Goal: Task Accomplishment & Management: Manage account settings

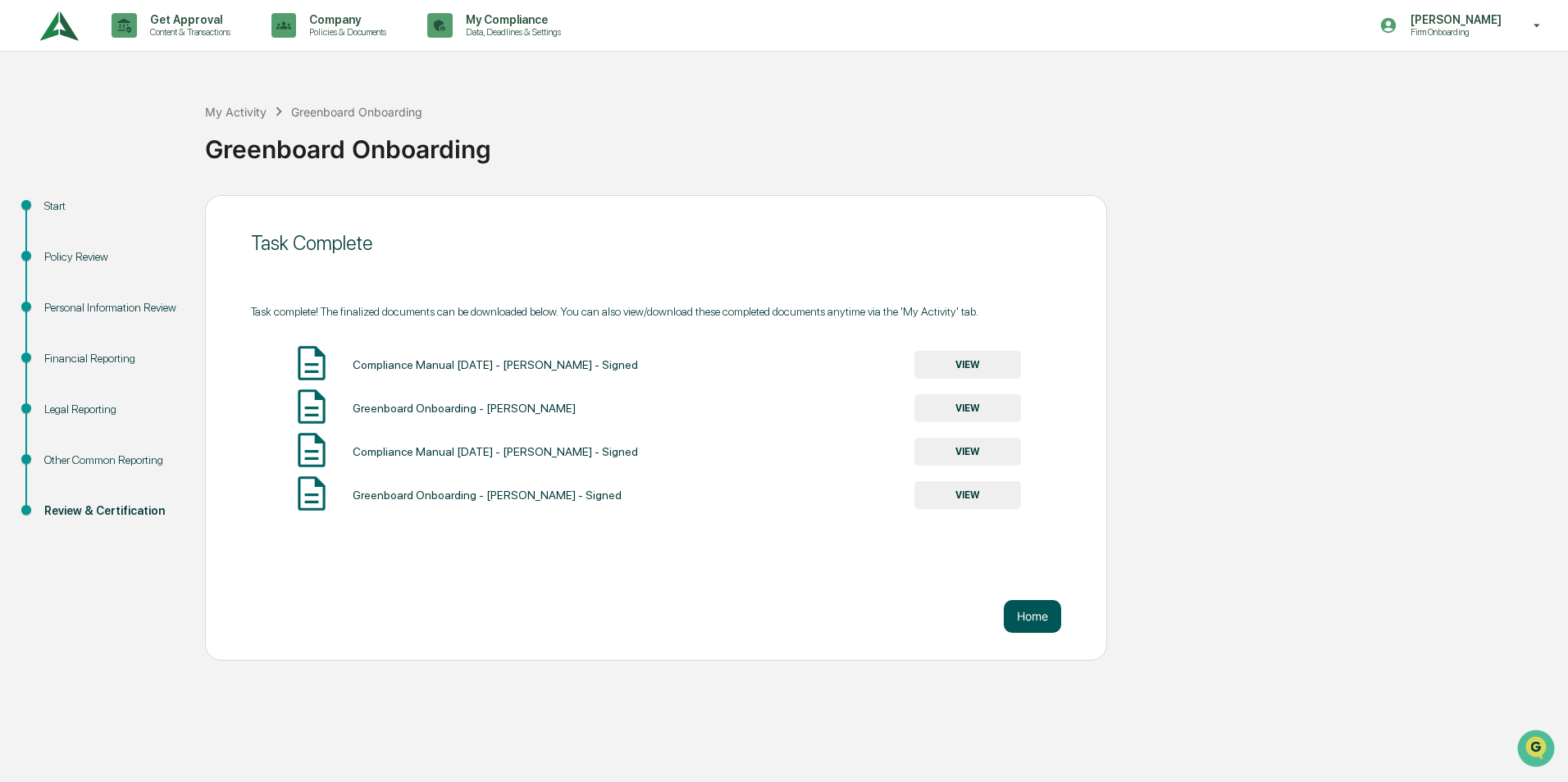
click at [1042, 613] on button "Home" at bounding box center [1032, 617] width 57 height 33
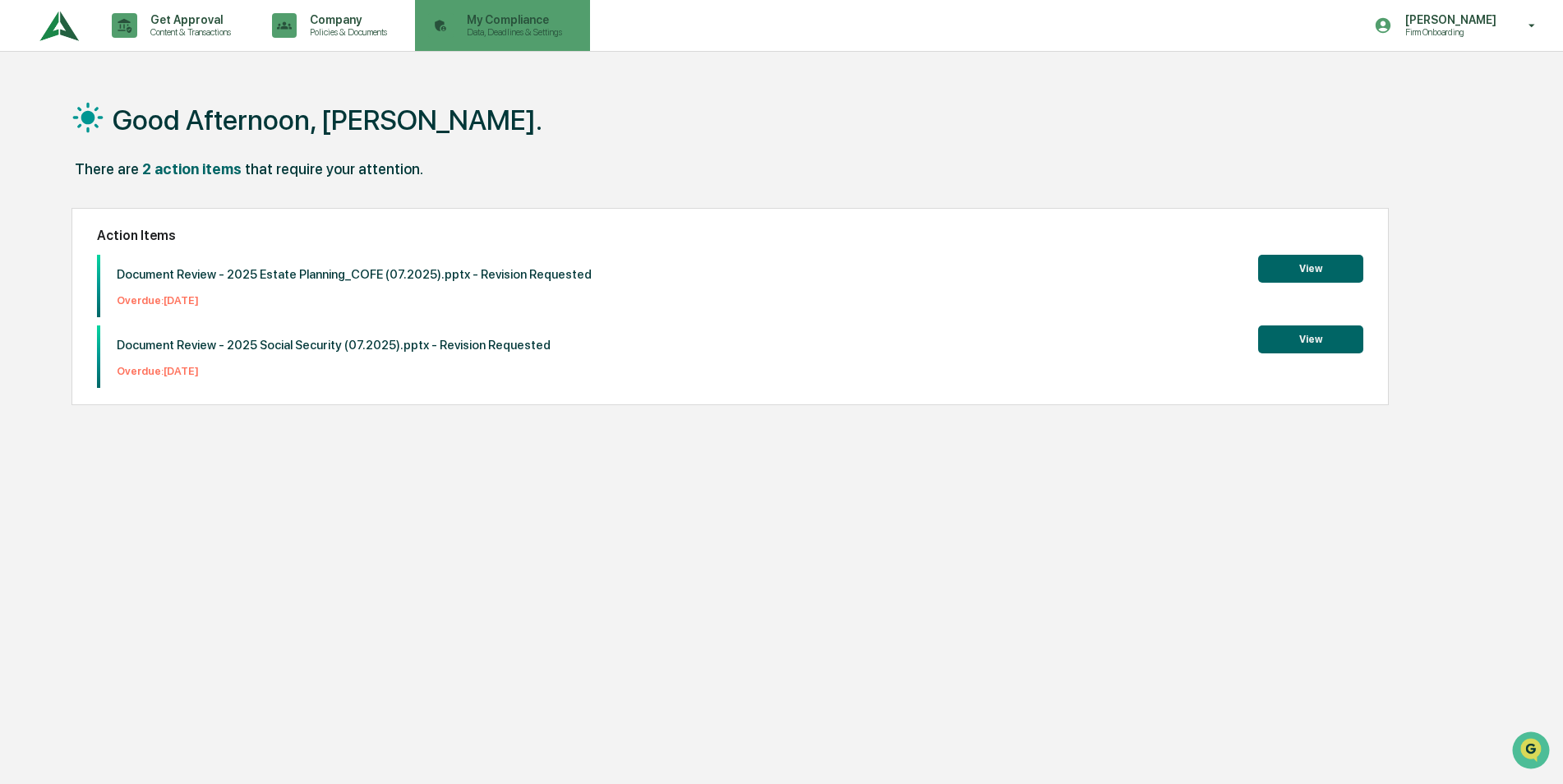
click at [518, 20] on p "My Compliance" at bounding box center [512, 19] width 117 height 13
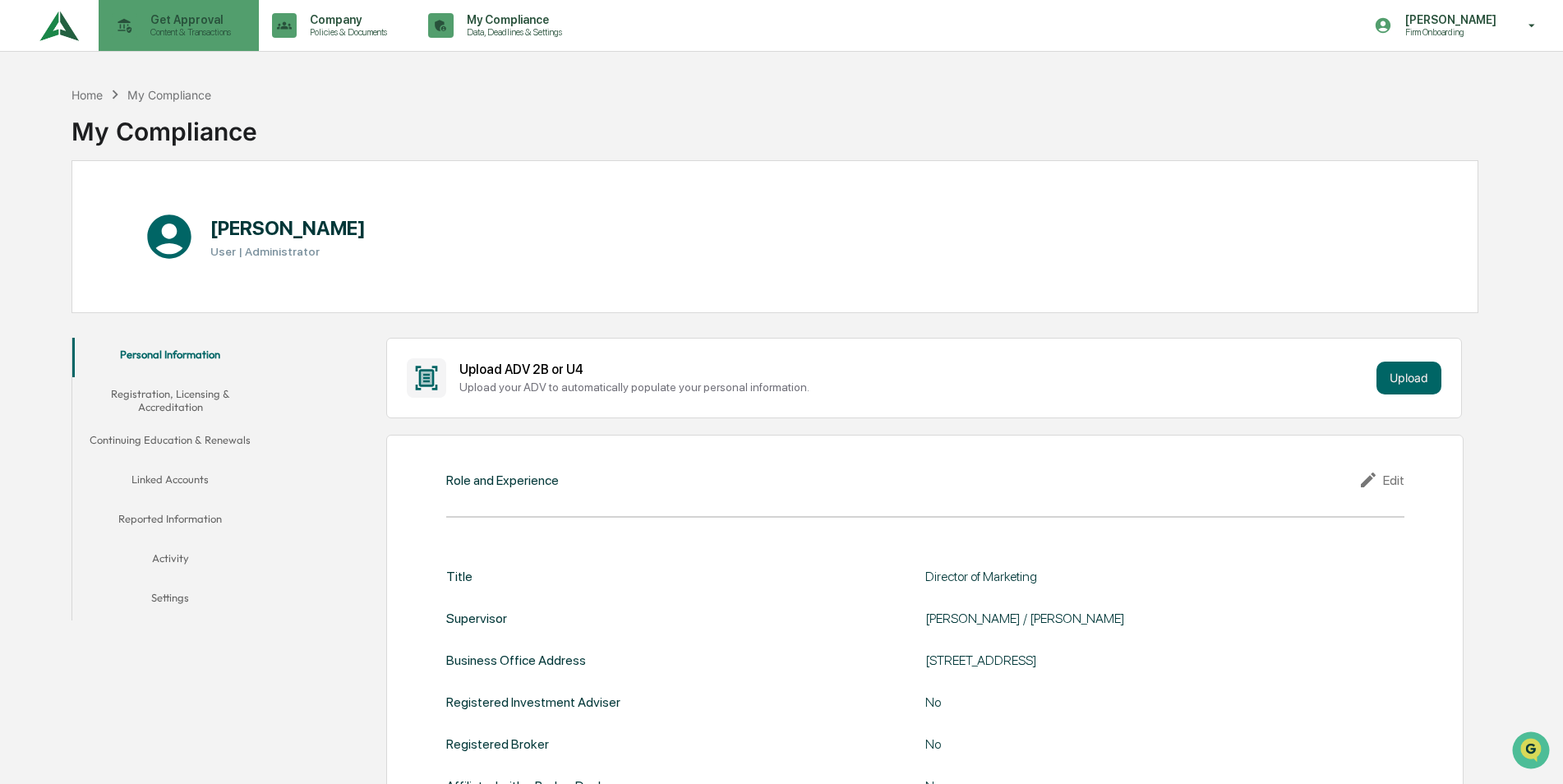
click at [190, 34] on p "Content & Transactions" at bounding box center [188, 31] width 102 height 11
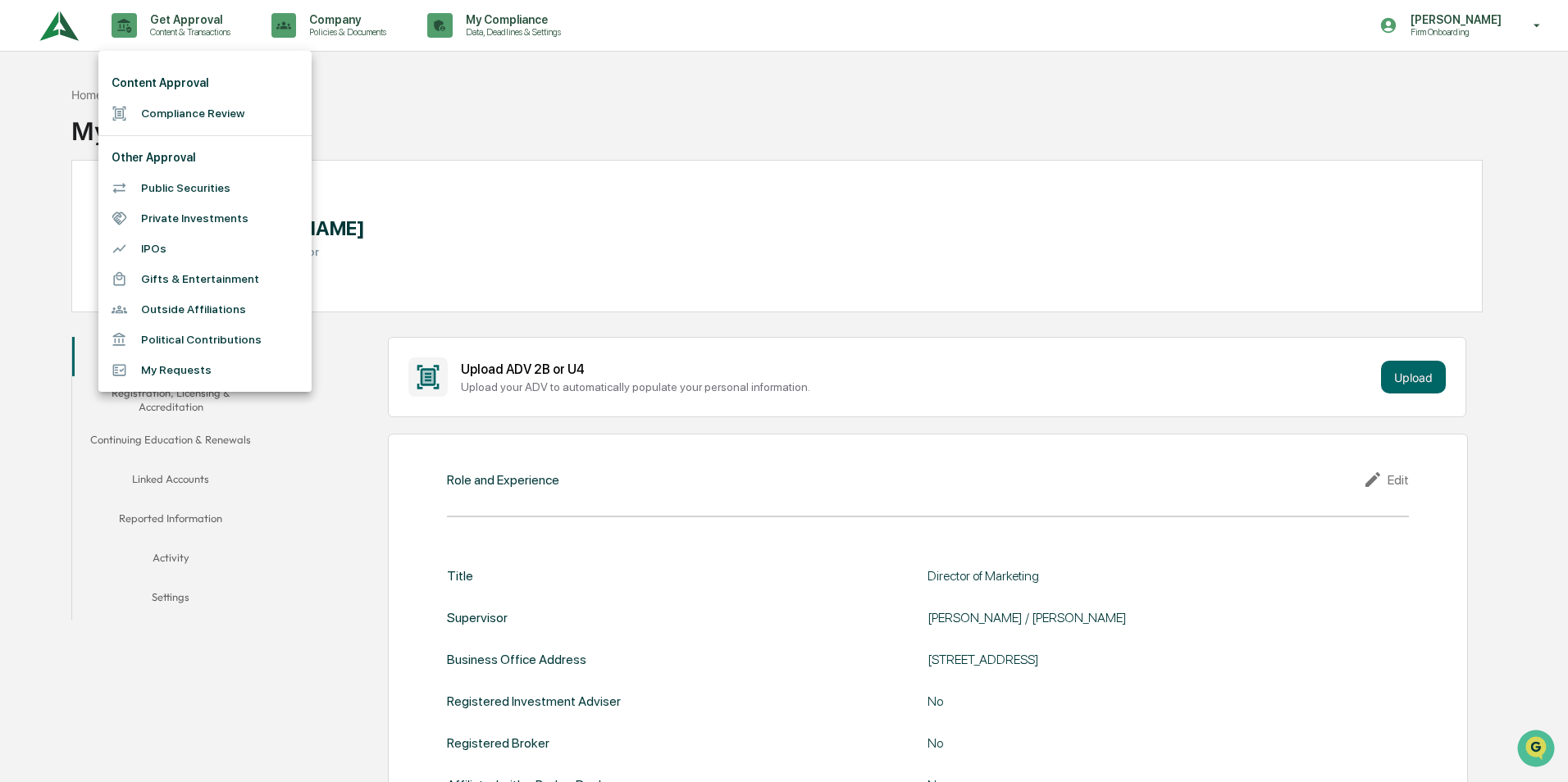
click at [149, 122] on li "Compliance Review" at bounding box center [205, 113] width 213 height 30
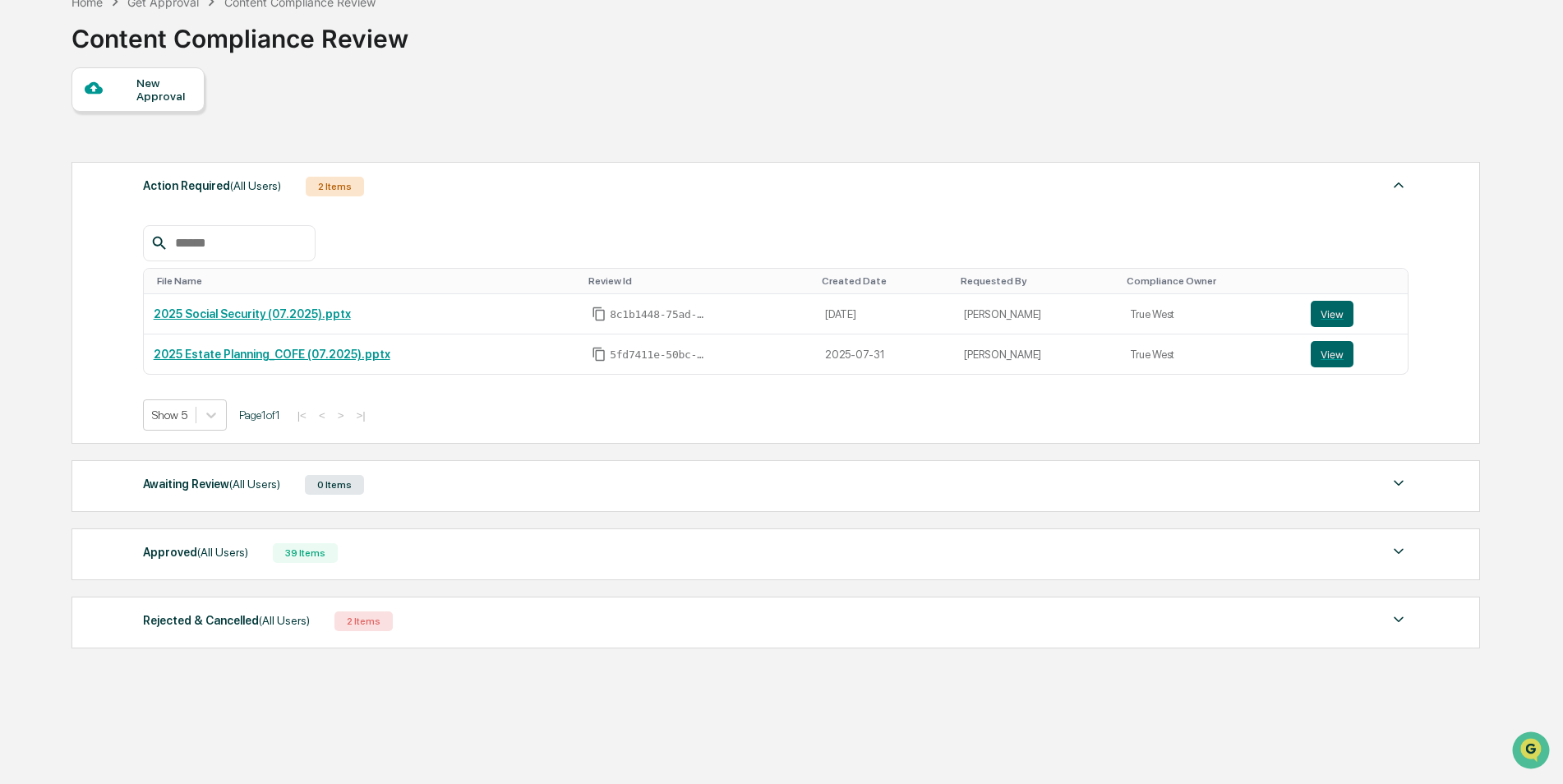
scroll to position [107, 0]
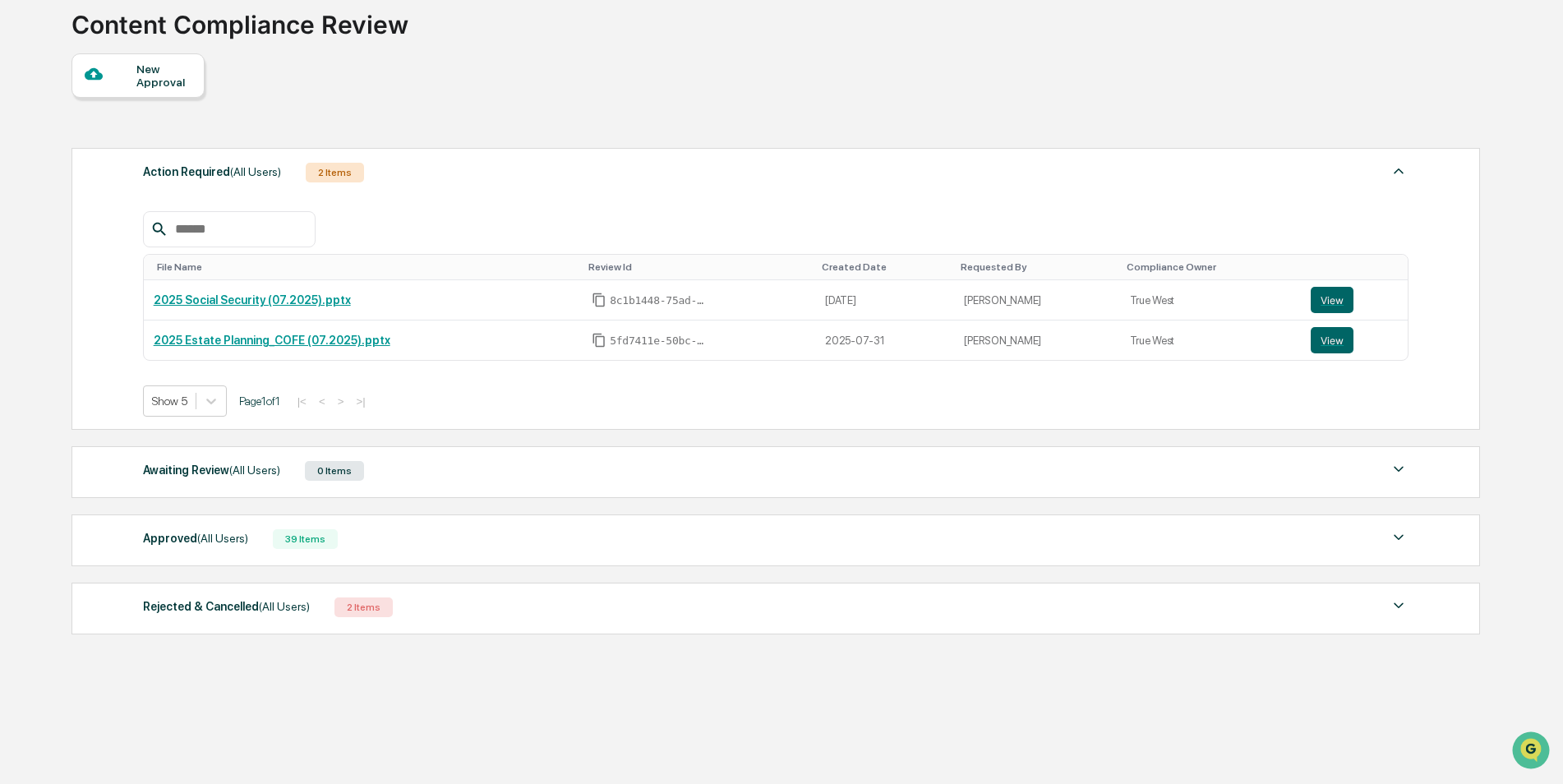
click at [217, 600] on div "Rejected & Cancelled (All Users)" at bounding box center [226, 606] width 167 height 22
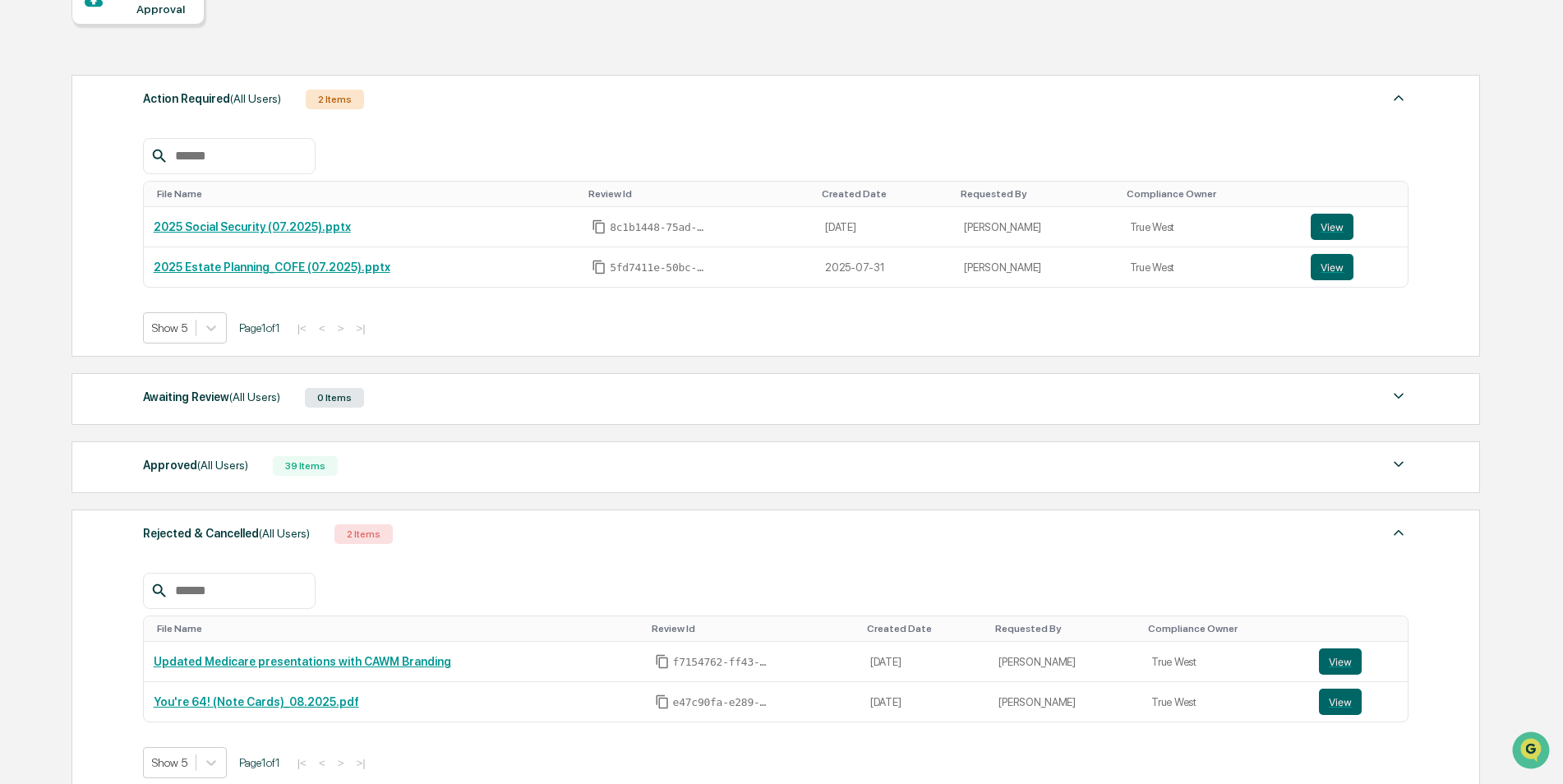
scroll to position [173, 0]
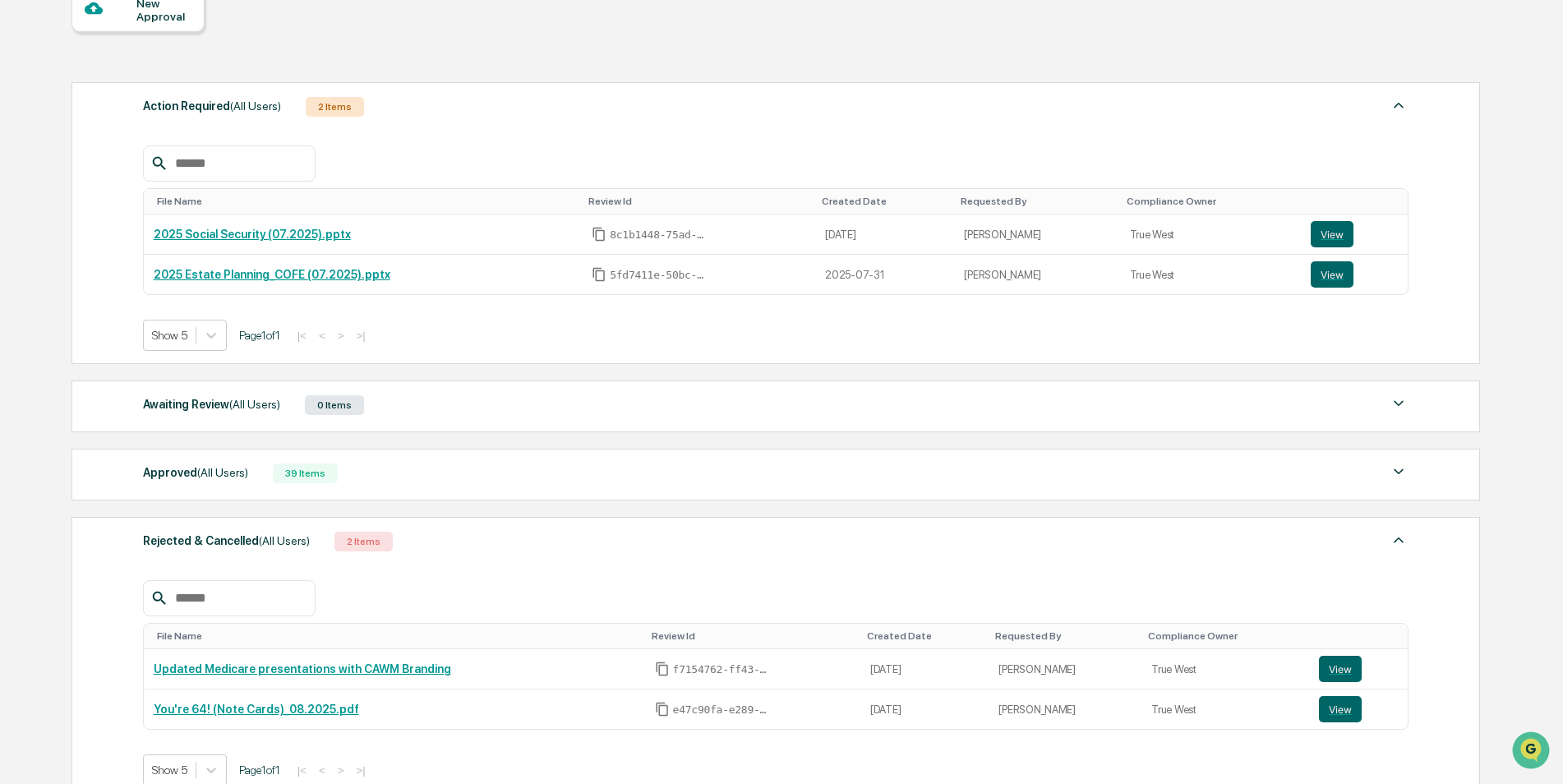
click at [198, 479] on span "(All Users)" at bounding box center [222, 472] width 51 height 13
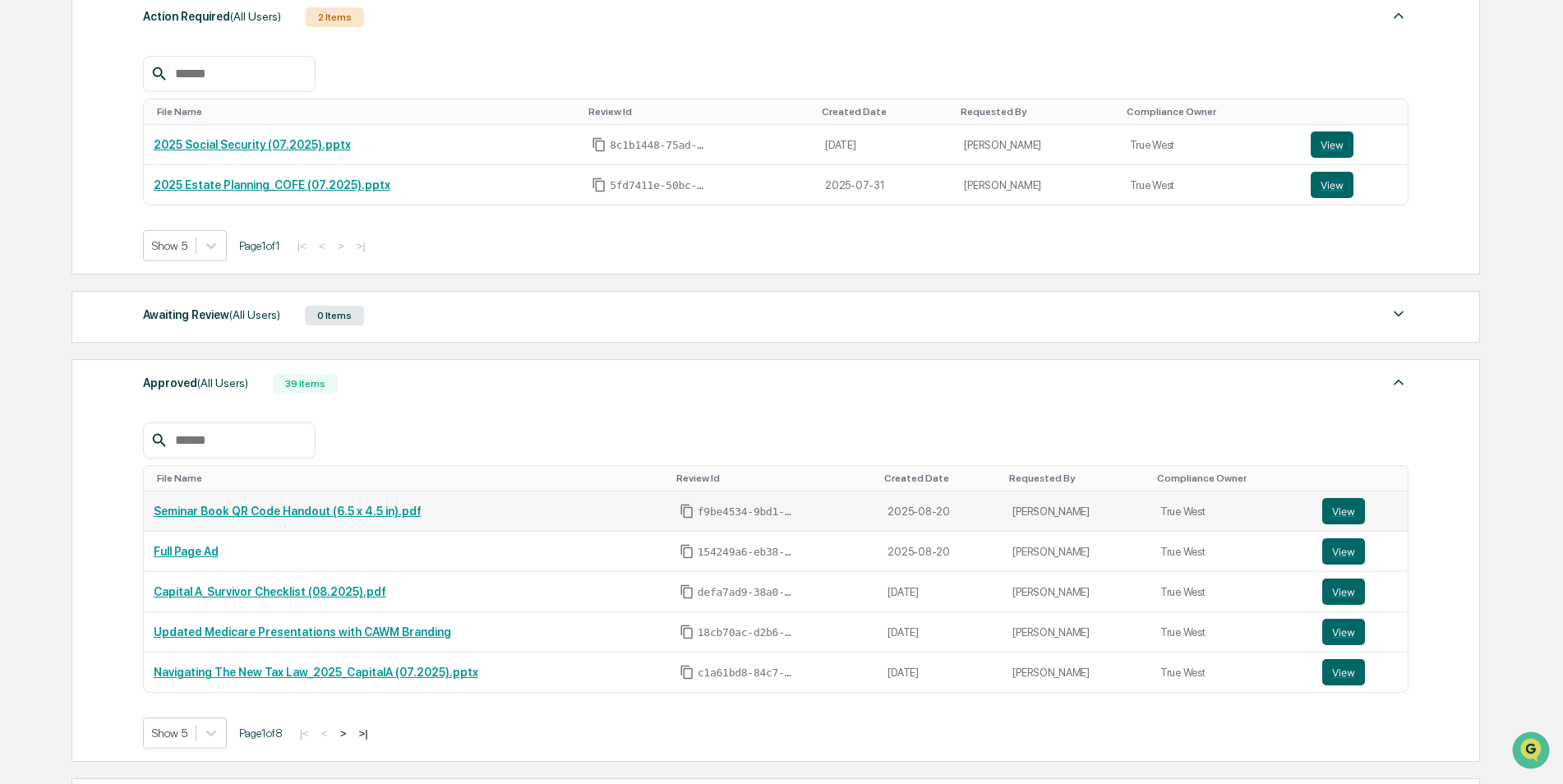
scroll to position [337, 0]
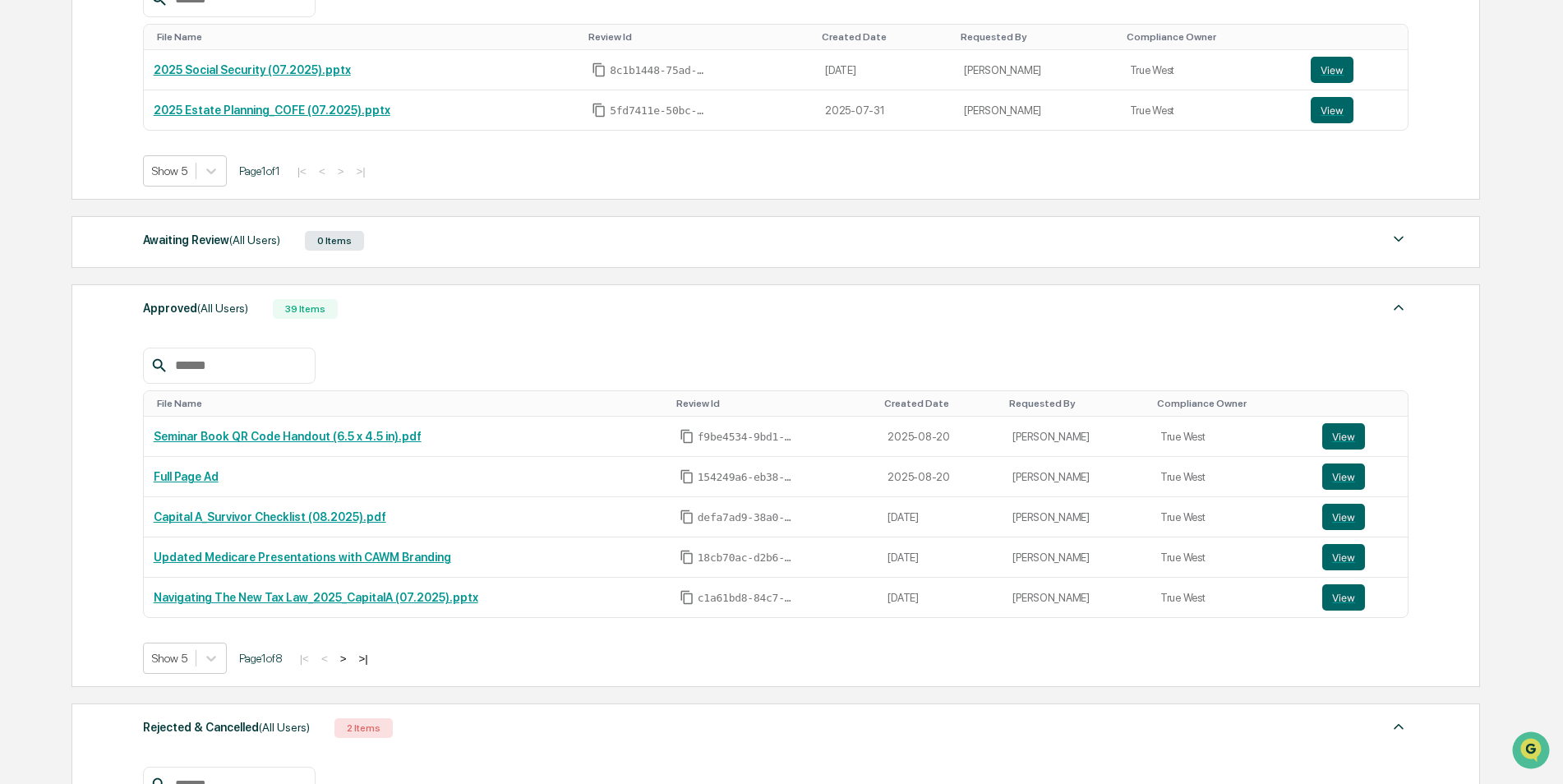
click at [350, 658] on button ">" at bounding box center [343, 658] width 16 height 14
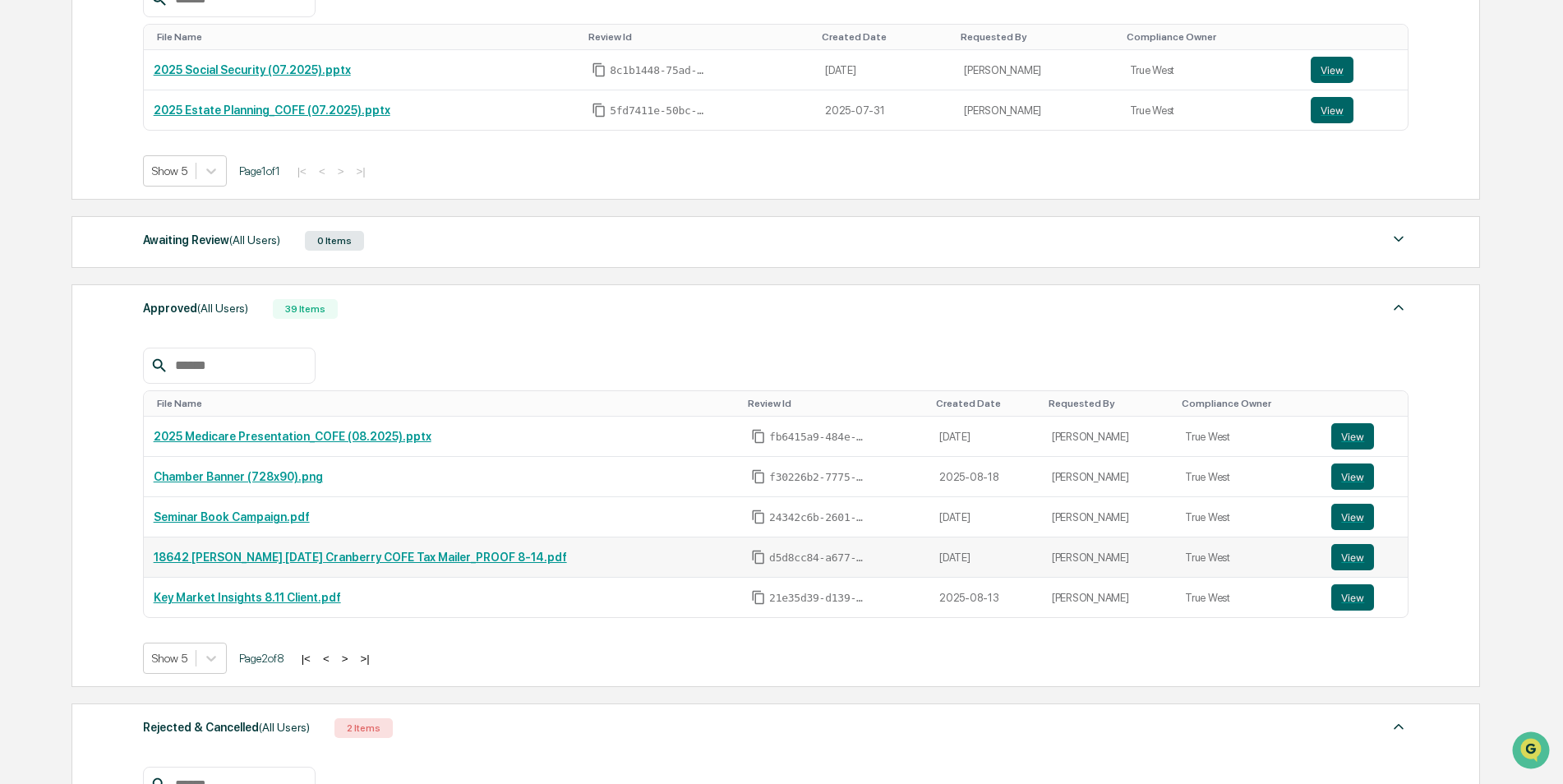
click at [337, 564] on link "18642 [PERSON_NAME] [DATE] Cranberry COFE Tax Mailer_PROOF 8-14.pdf" at bounding box center [360, 557] width 414 height 13
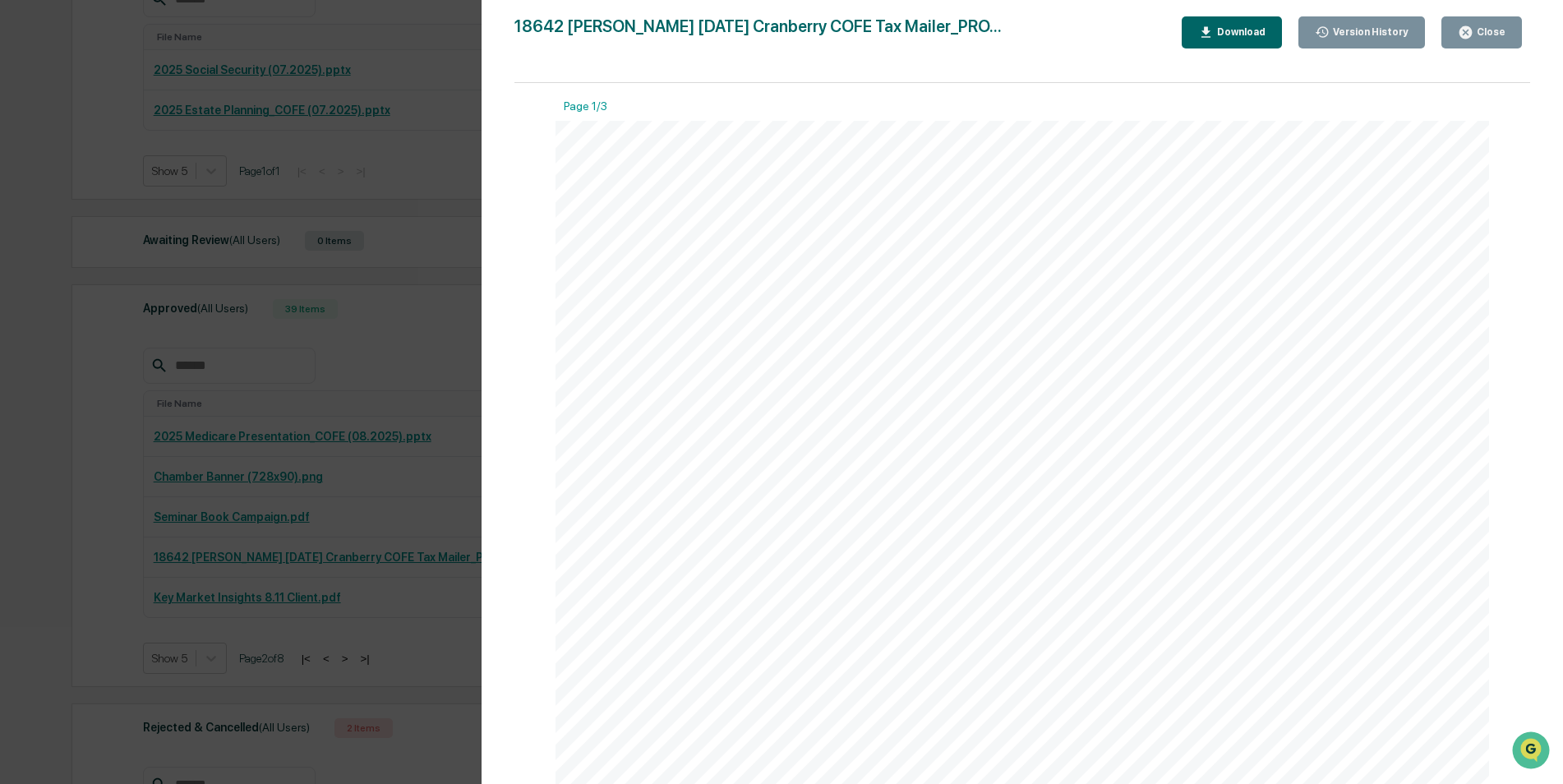
click at [1481, 36] on div "Close" at bounding box center [1489, 31] width 32 height 11
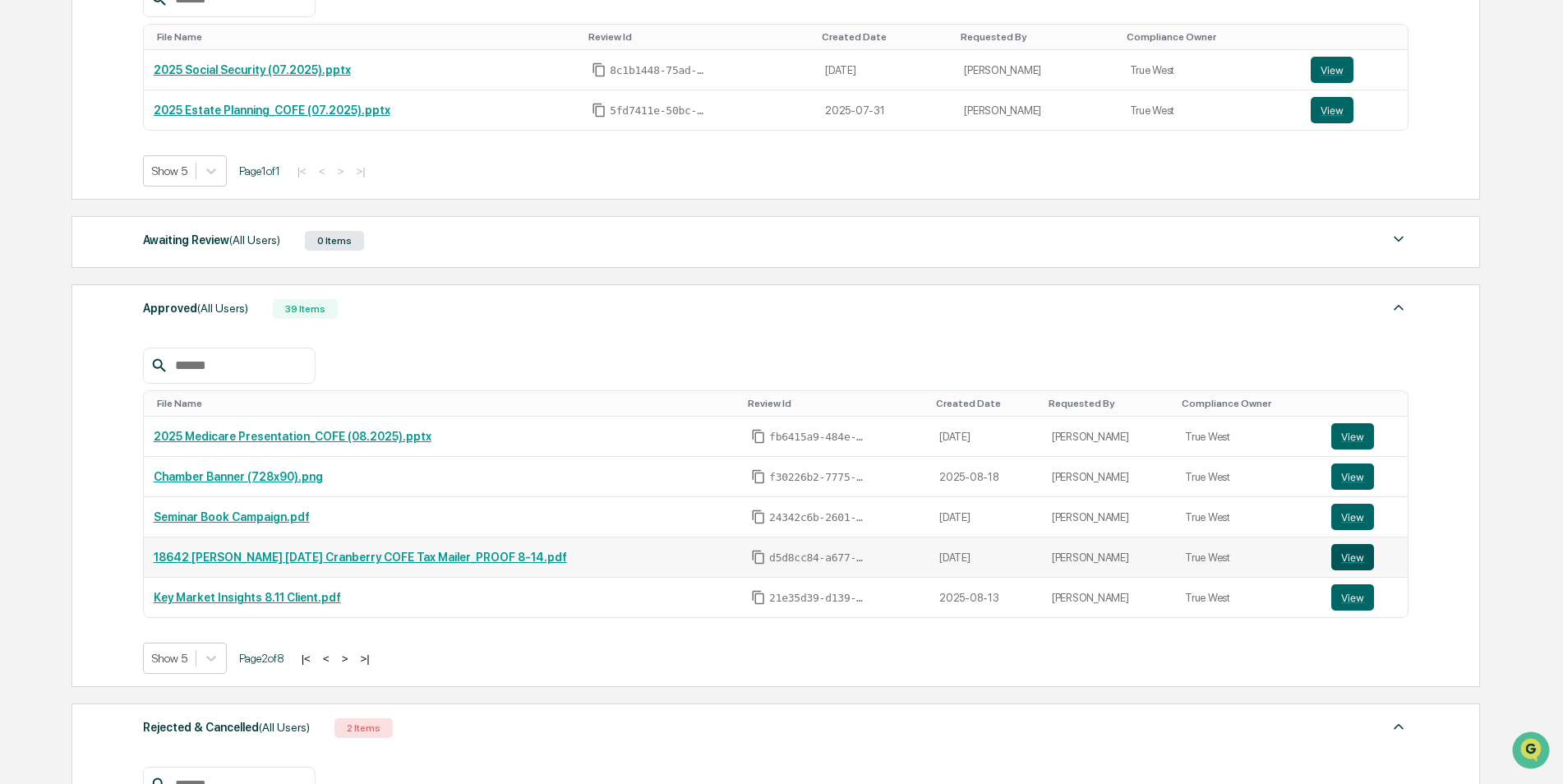
click at [1332, 557] on button "View" at bounding box center [1352, 557] width 43 height 26
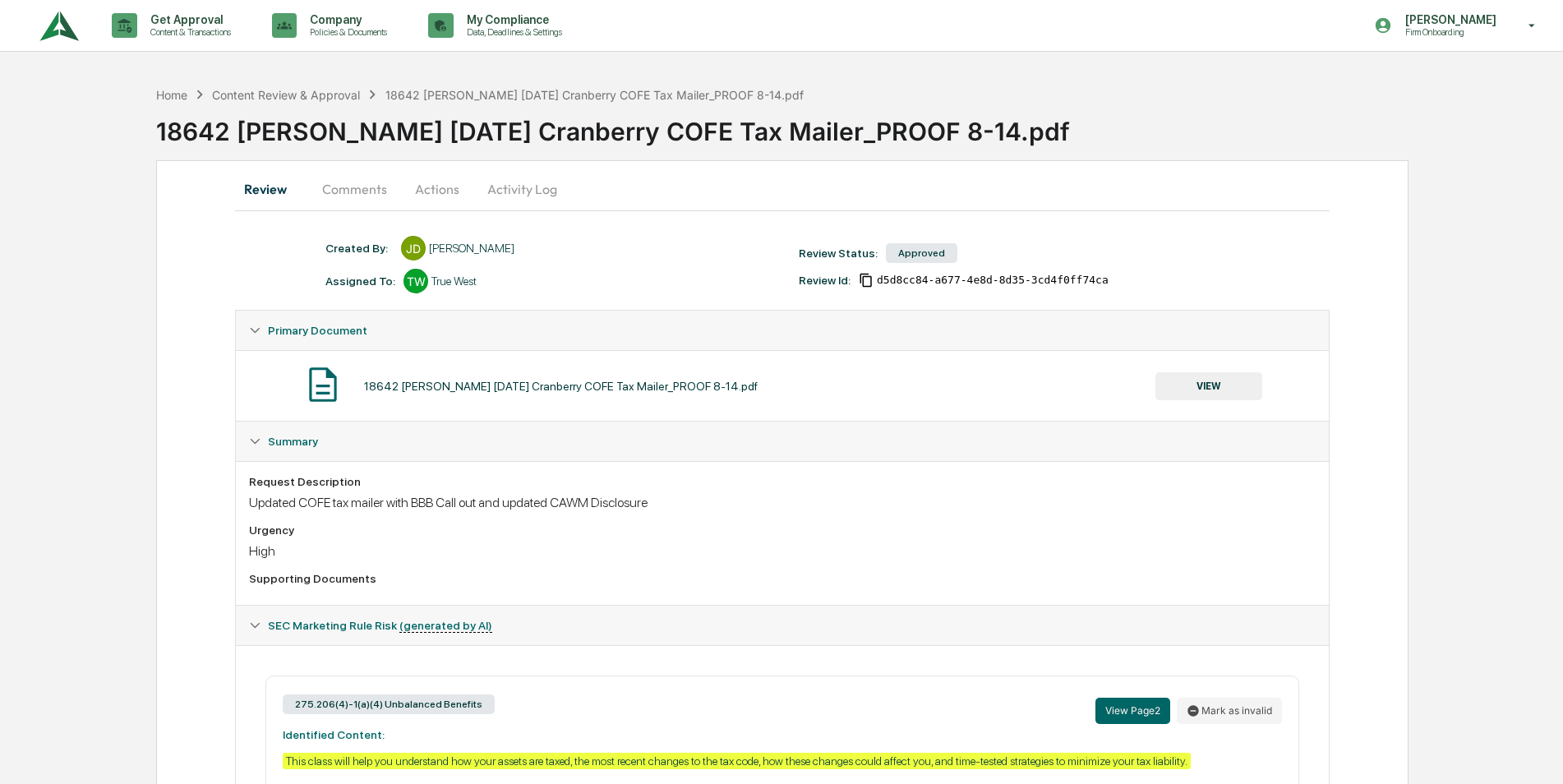
click at [506, 193] on button "Activity Log" at bounding box center [522, 188] width 96 height 39
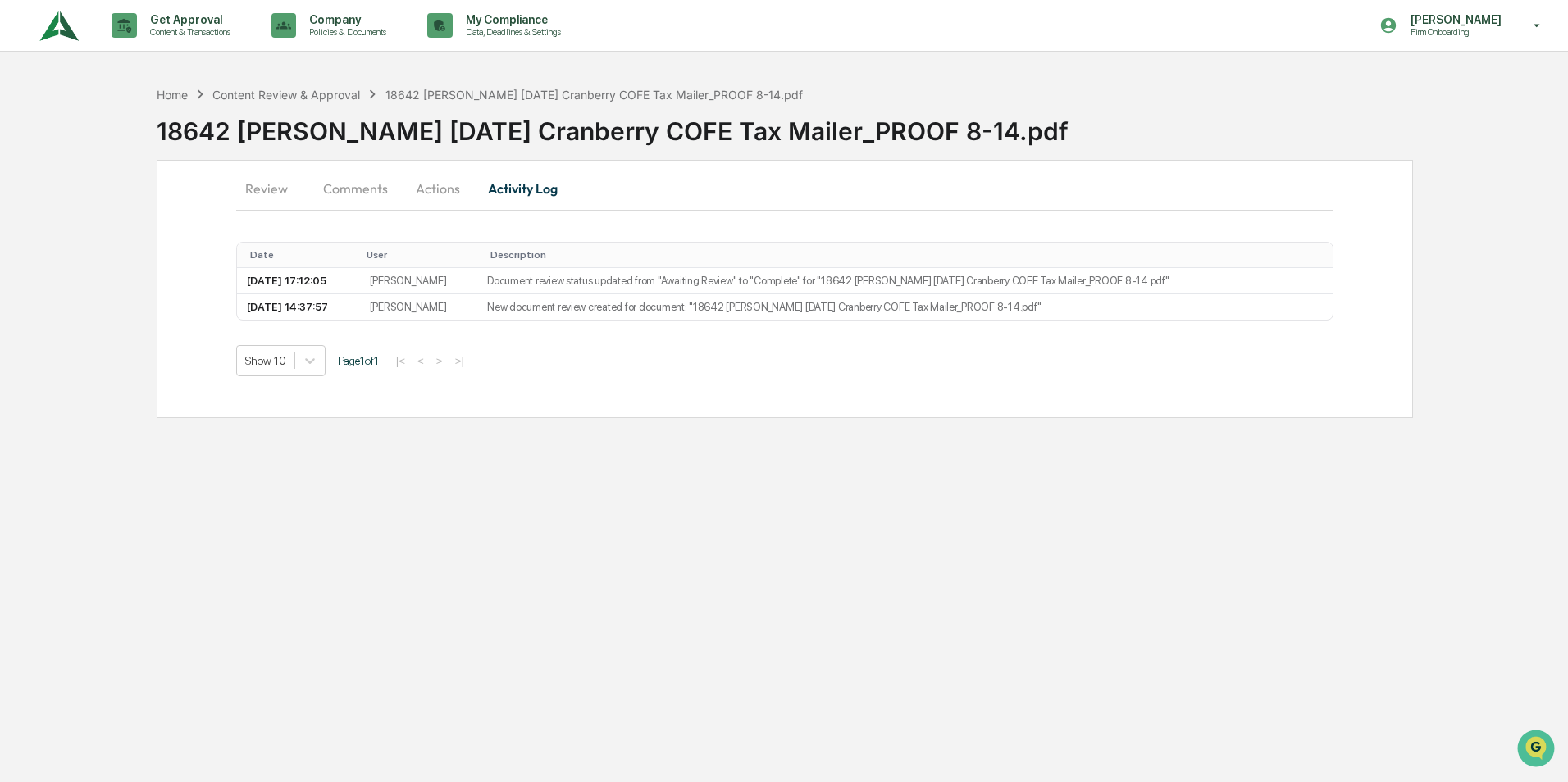
click at [447, 183] on button "Actions" at bounding box center [437, 188] width 74 height 39
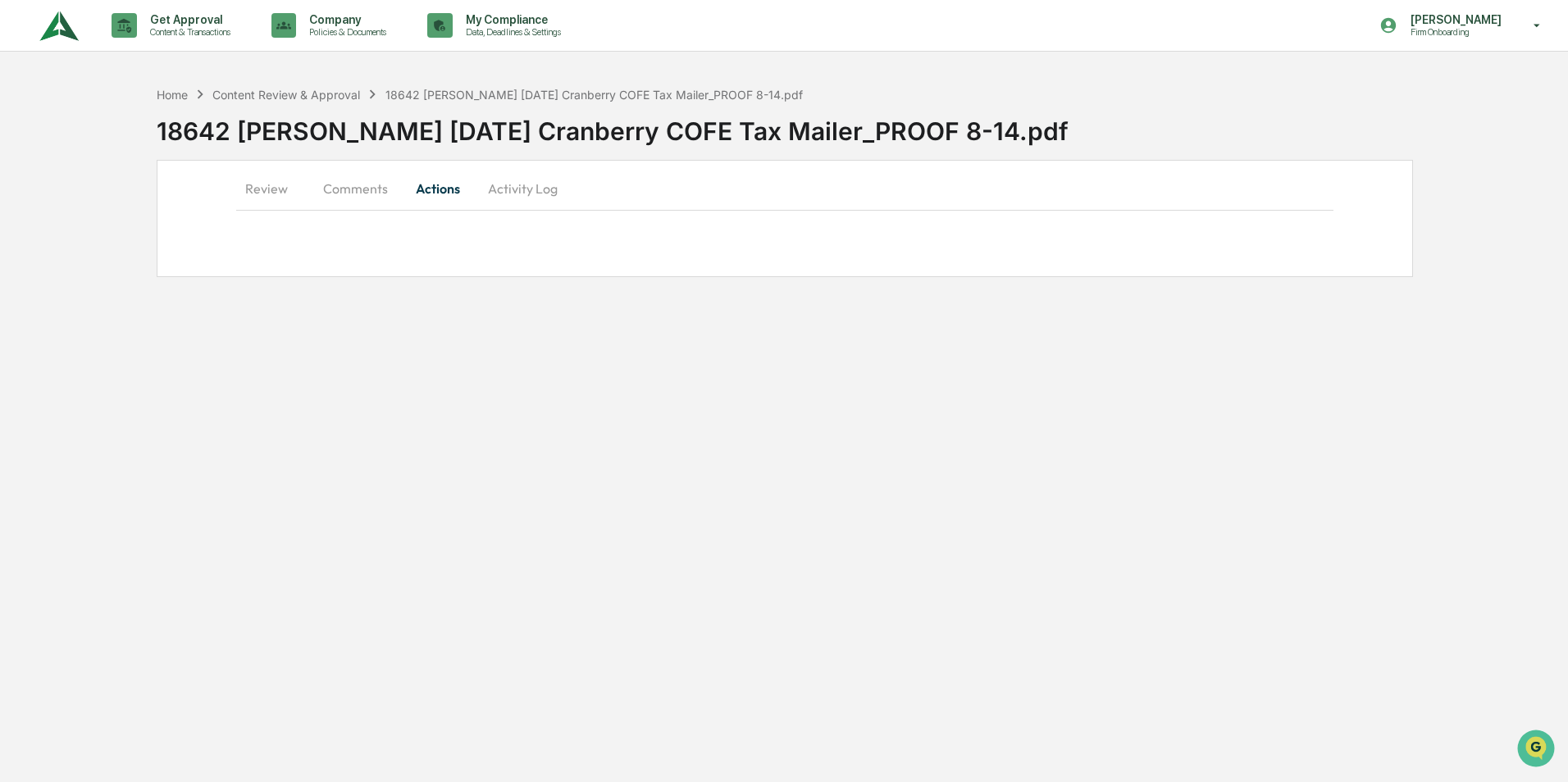
click at [358, 189] on button "Comments" at bounding box center [355, 188] width 91 height 39
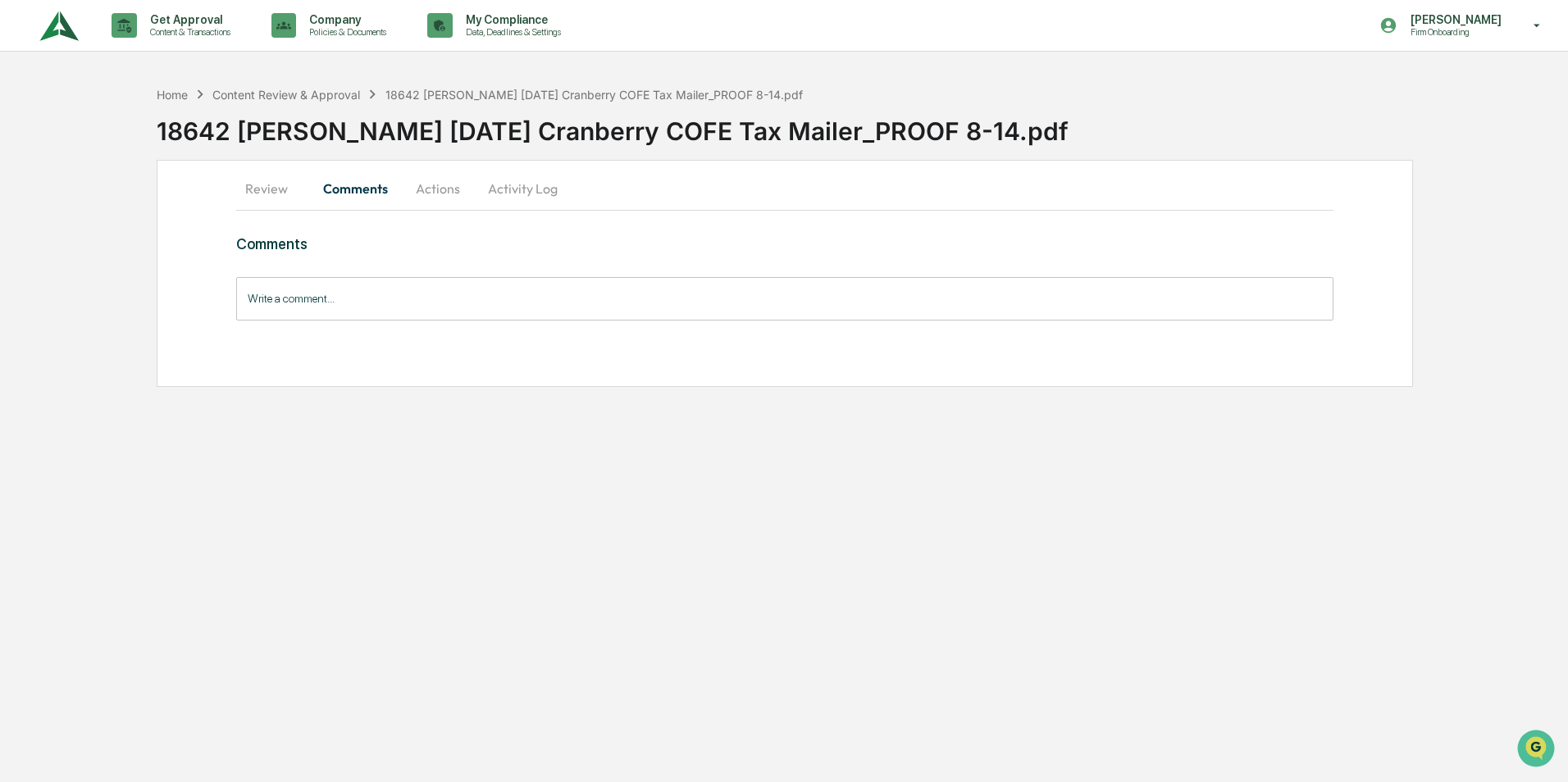
click at [308, 304] on input "Write a comment..." at bounding box center [785, 298] width 1097 height 43
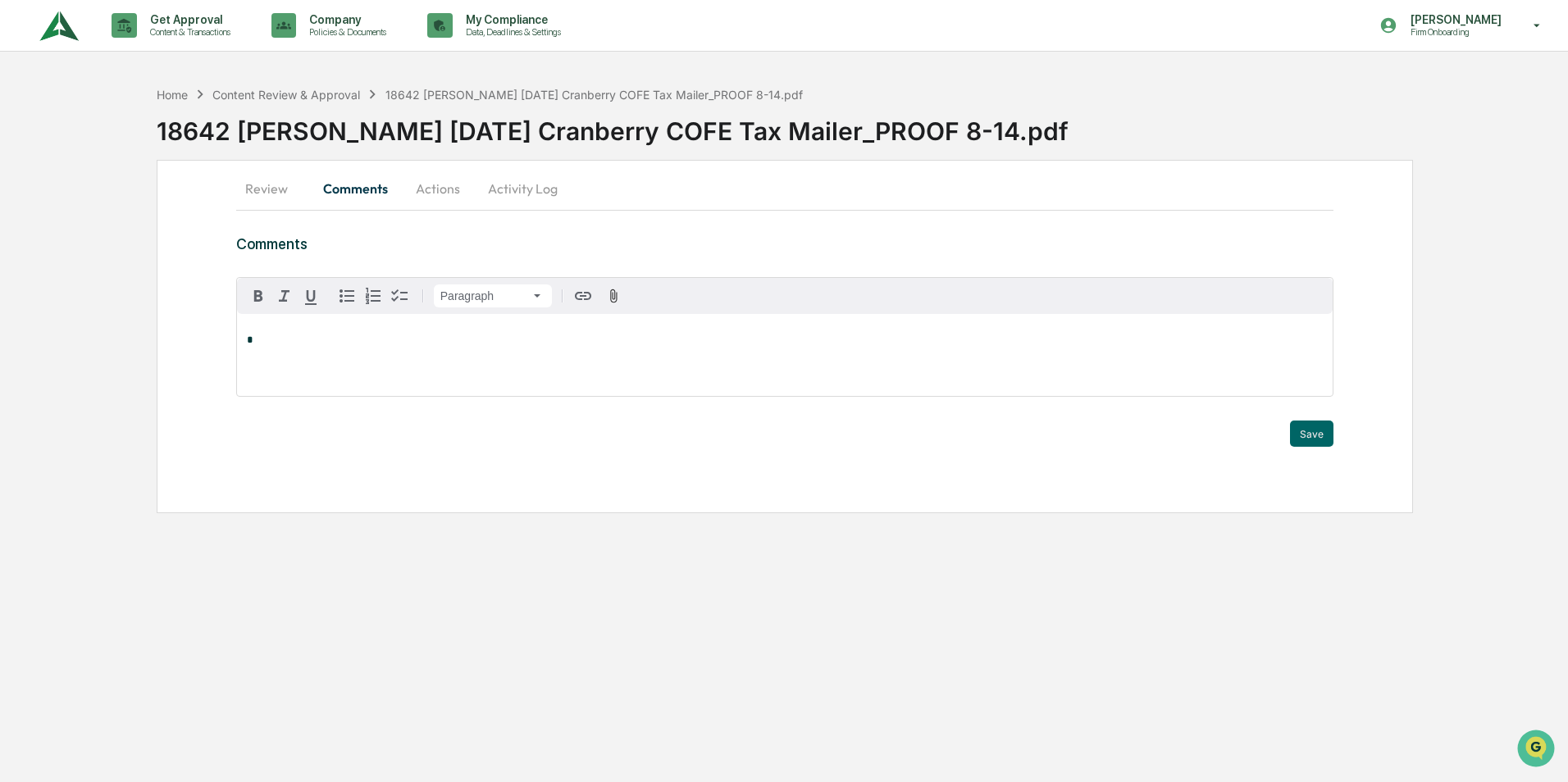
click at [344, 348] on div "*" at bounding box center [785, 355] width 1096 height 82
click at [527, 343] on span "**********" at bounding box center [413, 340] width 332 height 10
click at [471, 341] on span "**********" at bounding box center [414, 340] width 337 height 10
click at [610, 293] on icon "button" at bounding box center [614, 297] width 16 height 16
click at [614, 289] on icon "button" at bounding box center [614, 297] width 16 height 16
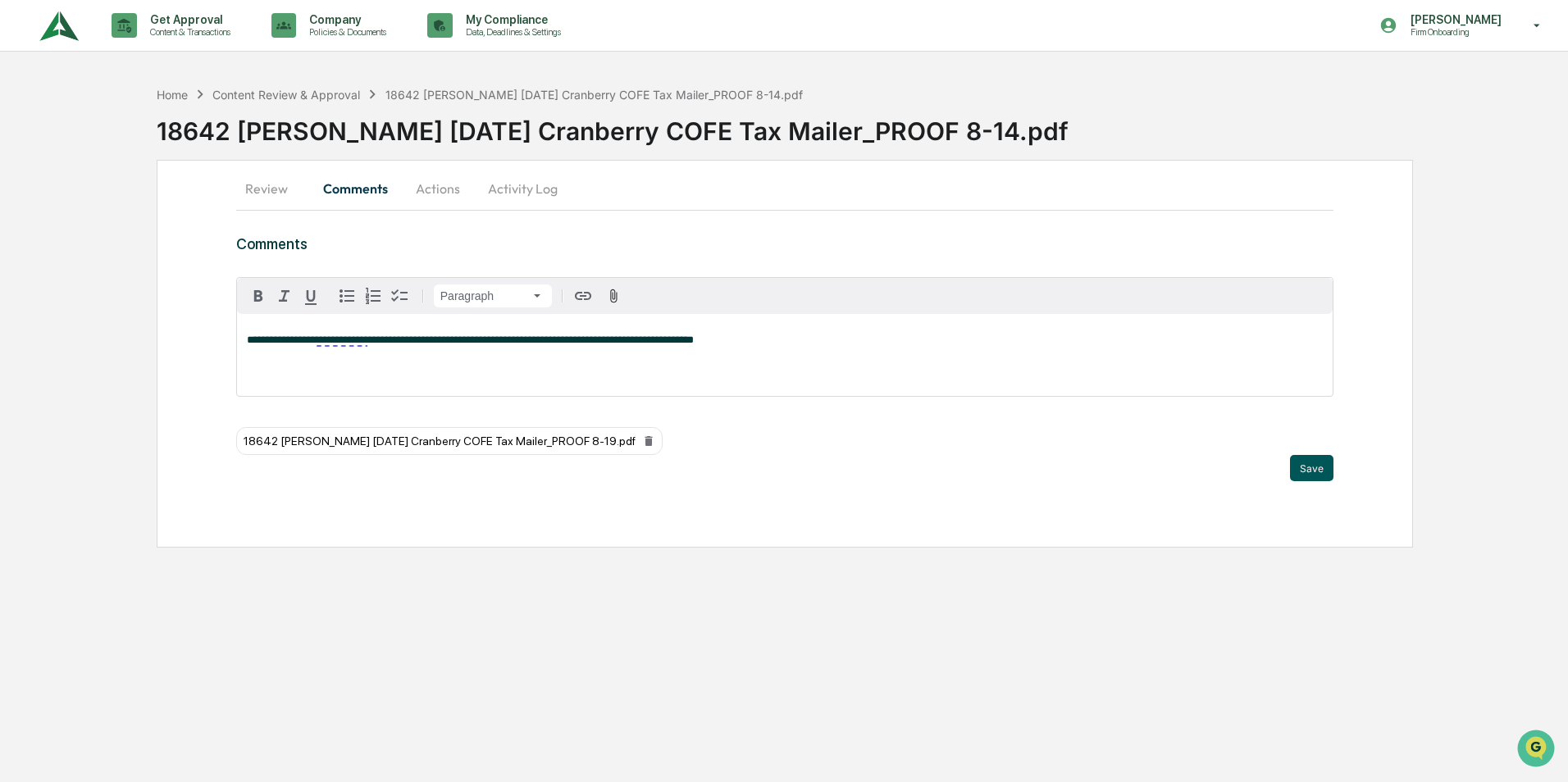
click at [1309, 477] on button "Save" at bounding box center [1312, 468] width 43 height 26
